Goal: Task Accomplishment & Management: Use online tool/utility

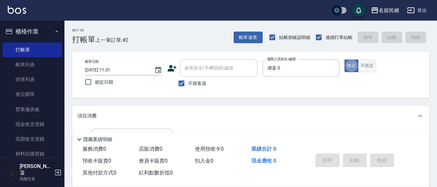
click at [371, 70] on button "不指定" at bounding box center [367, 66] width 18 height 13
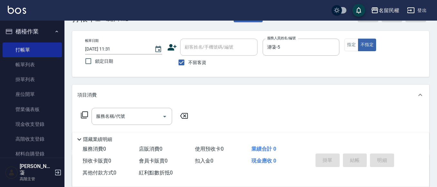
scroll to position [32, 0]
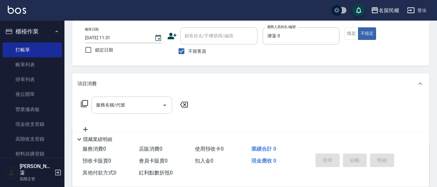
click at [124, 97] on div "服務名稱/代號" at bounding box center [131, 105] width 81 height 17
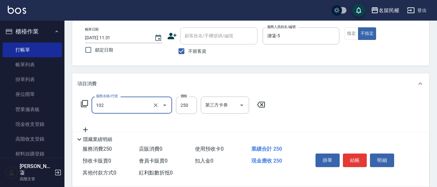
type input "指定洗髮(102)"
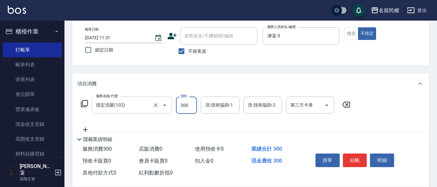
type input "300"
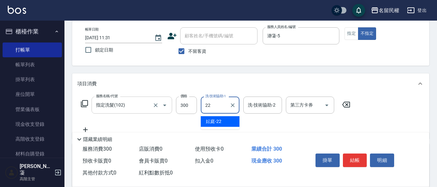
type input "妘庭-22"
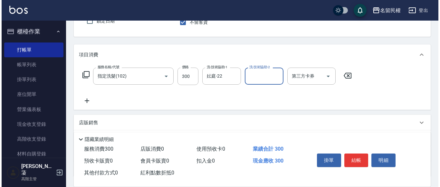
scroll to position [97, 0]
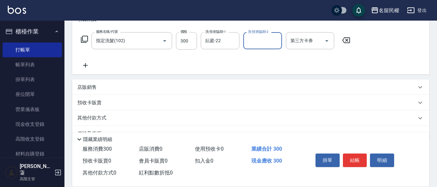
click at [90, 66] on icon at bounding box center [85, 66] width 16 height 8
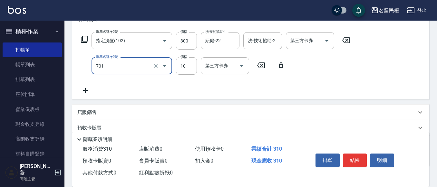
type input "潤絲(701)"
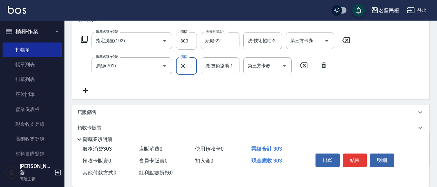
type input "30"
type input "妘庭-22"
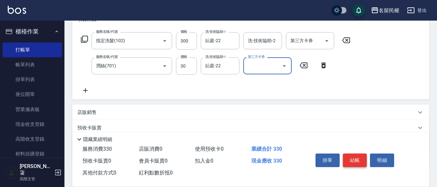
click at [358, 159] on button "結帳" at bounding box center [355, 161] width 24 height 14
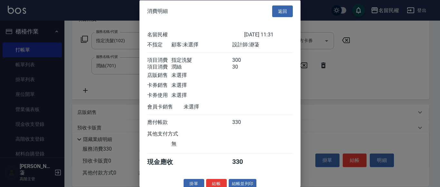
scroll to position [16, 0]
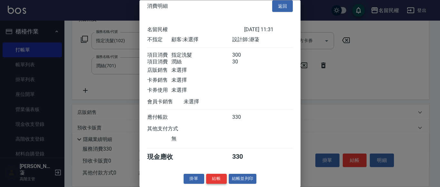
click at [212, 175] on button "結帳" at bounding box center [216, 179] width 21 height 10
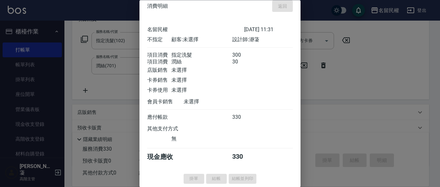
type input "[DATE] 12:24"
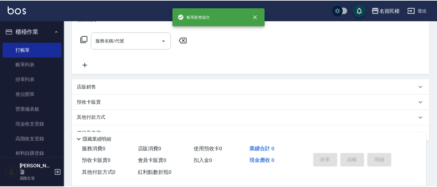
scroll to position [0, 0]
